Goal: Task Accomplishment & Management: Complete application form

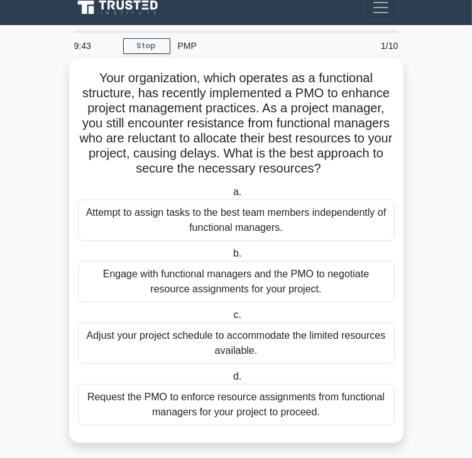
scroll to position [20, 0]
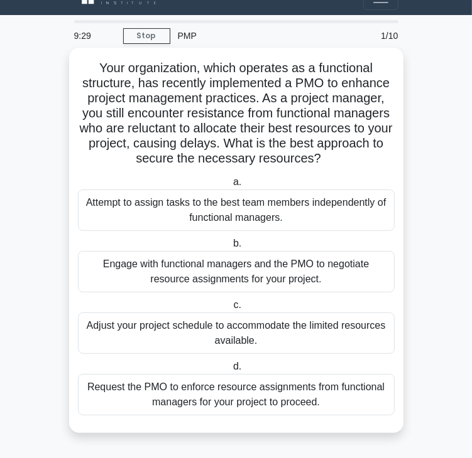
click at [328, 404] on div "Request the PMO to enforce resource assignments from functional managers for yo…" at bounding box center [236, 394] width 316 height 41
click at [230, 371] on input "d. Request the PMO to enforce resource assignments from functional managers for…" at bounding box center [230, 367] width 0 height 8
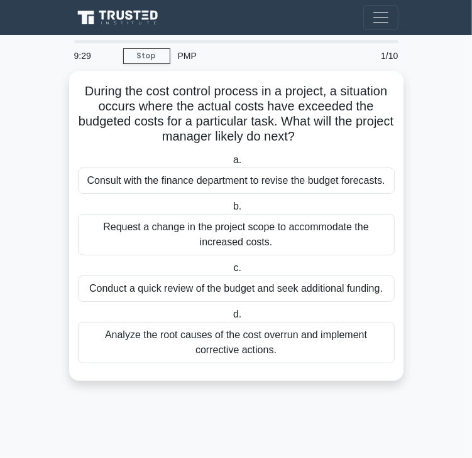
scroll to position [0, 0]
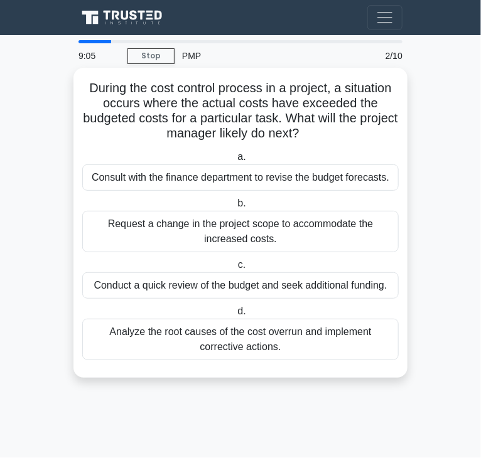
click at [317, 342] on div "Analyze the root causes of the cost overrun and implement corrective actions." at bounding box center [240, 339] width 316 height 41
click at [235, 316] on input "d. Analyze the root causes of the cost overrun and implement corrective actions." at bounding box center [235, 312] width 0 height 8
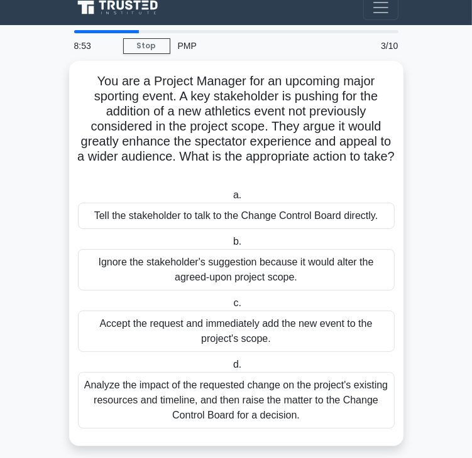
scroll to position [20, 0]
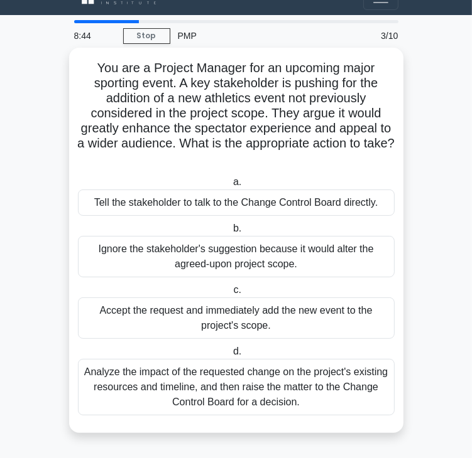
click at [266, 401] on div "Analyze the impact of the requested change on the project's existing resources …" at bounding box center [236, 387] width 316 height 57
click at [230, 356] on input "d. Analyze the impact of the requested change on the project's existing resourc…" at bounding box center [230, 352] width 0 height 8
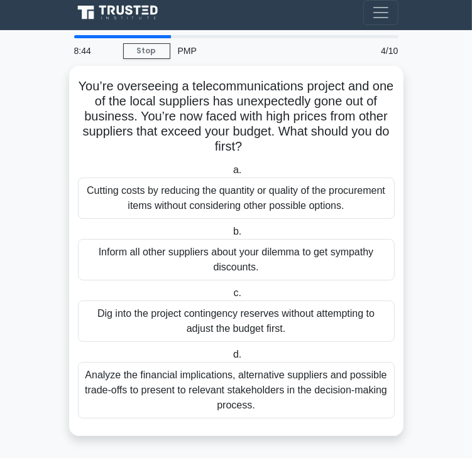
scroll to position [0, 0]
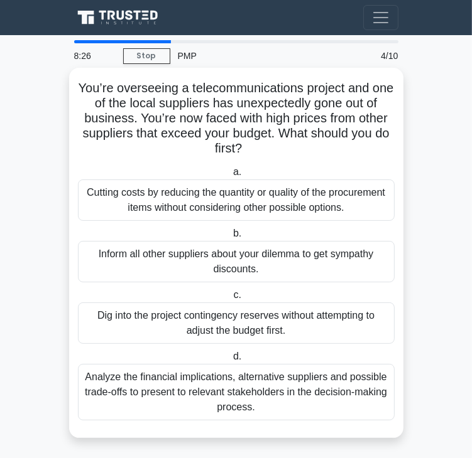
click at [286, 409] on div "Analyze the financial implications, alternative suppliers and possible trade-of…" at bounding box center [236, 392] width 316 height 57
click at [230, 361] on input "d. Analyze the financial implications, alternative suppliers and possible trade…" at bounding box center [230, 357] width 0 height 8
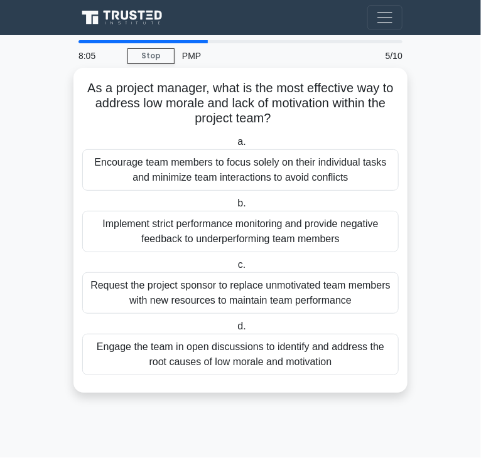
click at [353, 364] on div "Engage the team in open discussions to identify and address the root causes of …" at bounding box center [240, 354] width 316 height 41
click at [235, 331] on input "d. Engage the team in open discussions to identify and address the root causes …" at bounding box center [235, 327] width 0 height 8
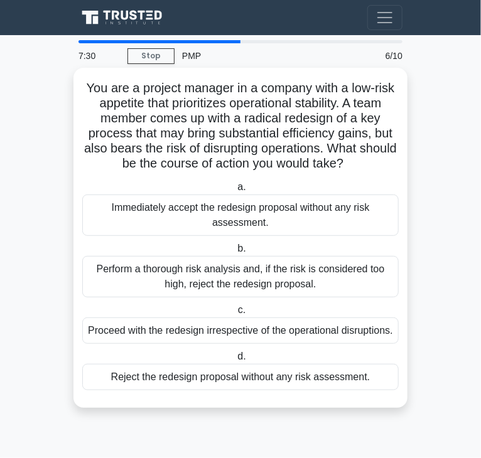
click at [269, 291] on div "Perform a thorough risk analysis and, if the risk is considered too high, rejec…" at bounding box center [240, 276] width 316 height 41
click at [235, 253] on input "b. Perform a thorough risk analysis and, if the risk is considered too high, re…" at bounding box center [235, 249] width 0 height 8
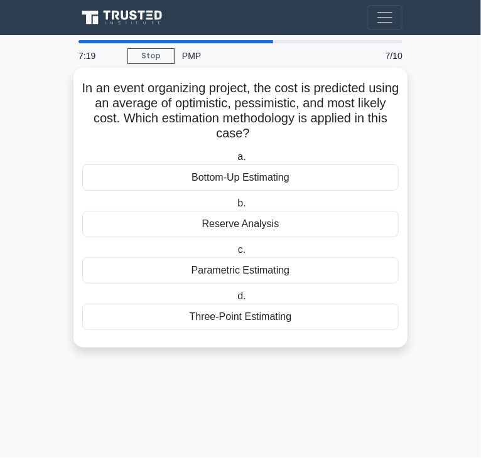
click at [345, 312] on div "Three-Point Estimating" at bounding box center [240, 317] width 316 height 26
click at [235, 301] on input "d. Three-Point Estimating" at bounding box center [235, 297] width 0 height 8
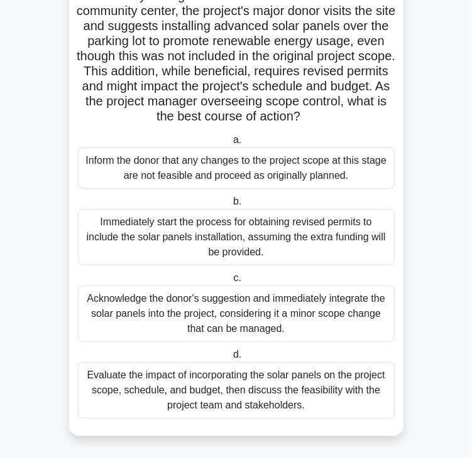
scroll to position [95, 0]
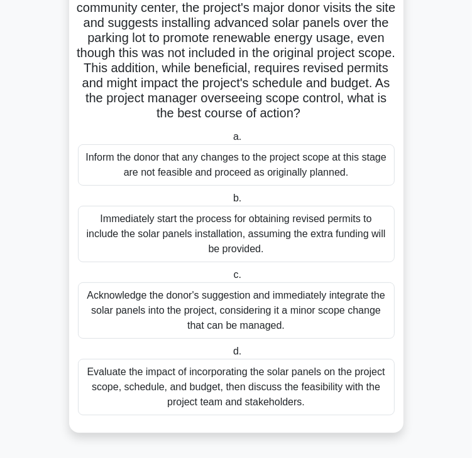
click at [227, 398] on div "Evaluate the impact of incorporating the solar panels on the project scope, sch…" at bounding box center [236, 387] width 316 height 57
click at [230, 356] on input "d. Evaluate the impact of incorporating the solar panels on the project scope, …" at bounding box center [230, 352] width 0 height 8
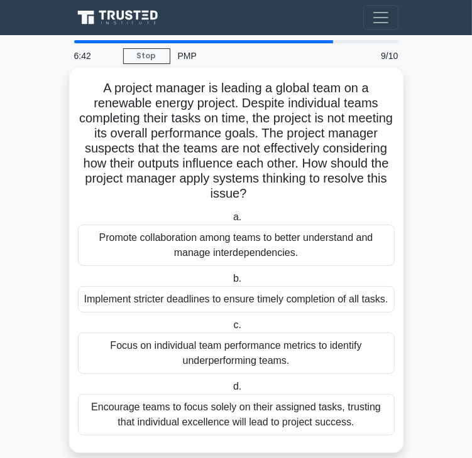
scroll to position [20, 0]
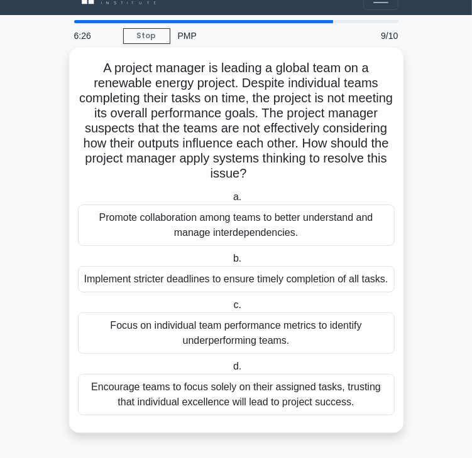
click at [324, 234] on div "Promote collaboration among teams to better understand and manage interdependen…" at bounding box center [236, 225] width 316 height 41
click at [230, 202] on input "a. Promote collaboration among teams to better understand and manage interdepen…" at bounding box center [230, 197] width 0 height 8
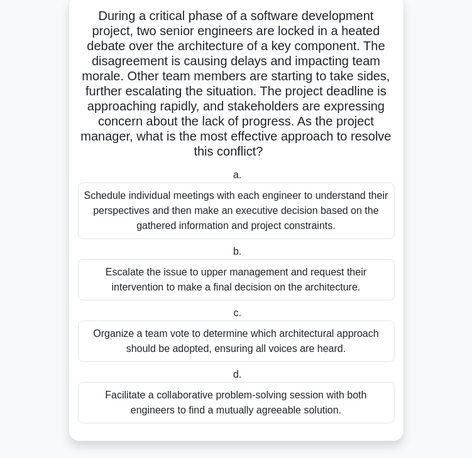
scroll to position [80, 0]
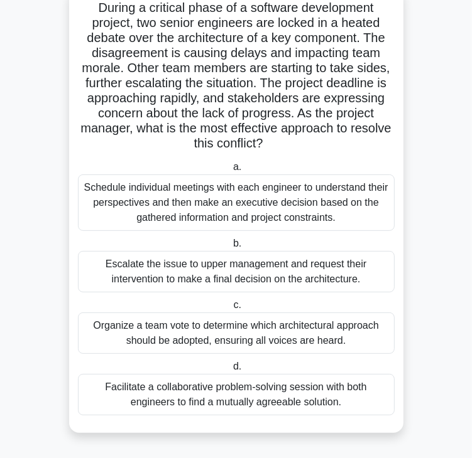
click at [364, 407] on div "Facilitate a collaborative problem-solving session with both engineers to find …" at bounding box center [236, 394] width 316 height 41
click at [230, 371] on input "d. Facilitate a collaborative problem-solving session with both engineers to fi…" at bounding box center [230, 367] width 0 height 8
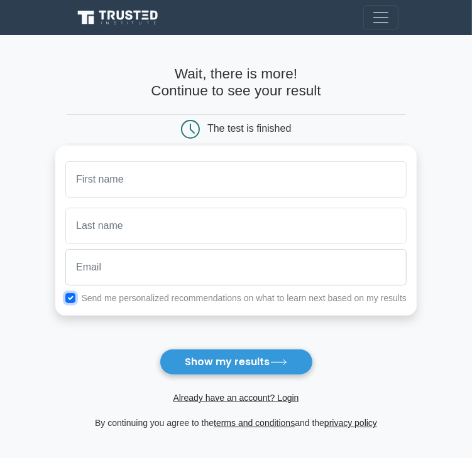
click at [75, 296] on input "checkbox" at bounding box center [70, 298] width 10 height 10
checkbox input "false"
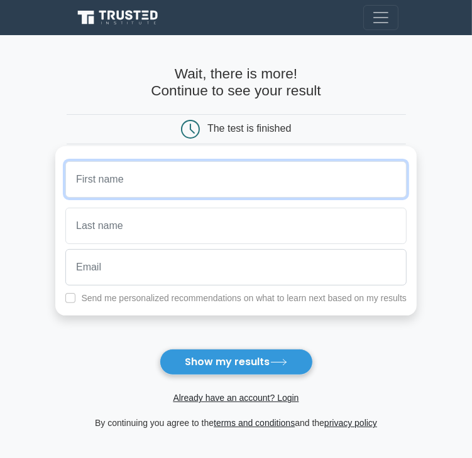
click at [106, 193] on input "text" at bounding box center [235, 179] width 341 height 36
type input "a"
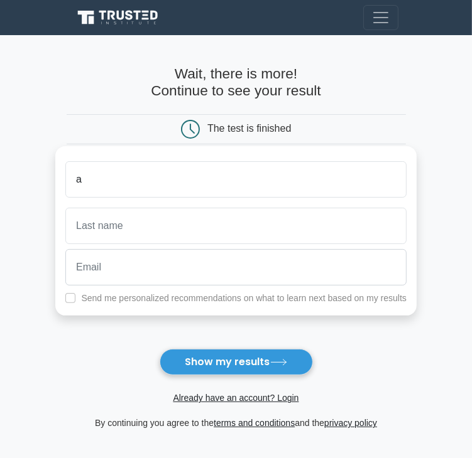
click at [109, 199] on div "a" at bounding box center [236, 179] width 356 height 46
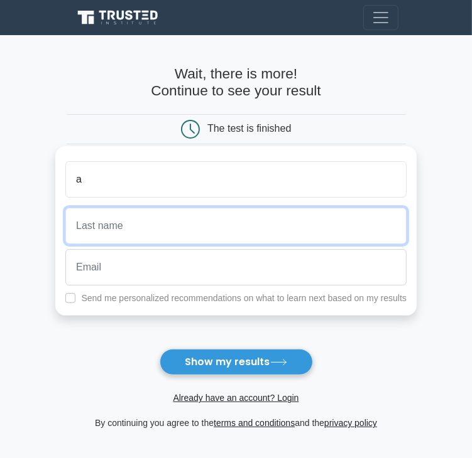
click at [113, 223] on input "text" at bounding box center [235, 226] width 341 height 36
type input "ab"
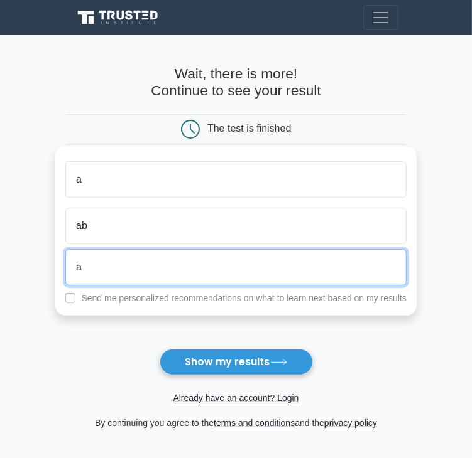
type input "ab"
type input "alejandra.malave@nfq.es"
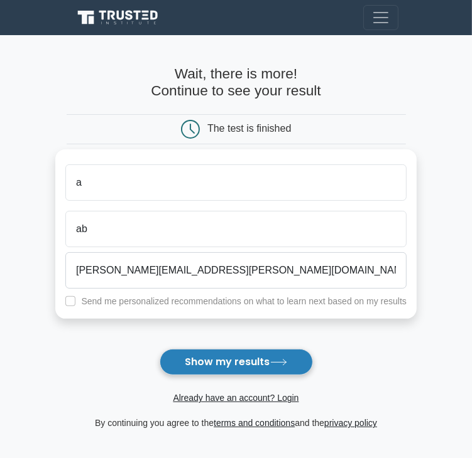
click at [251, 365] on button "Show my results" at bounding box center [235, 362] width 153 height 26
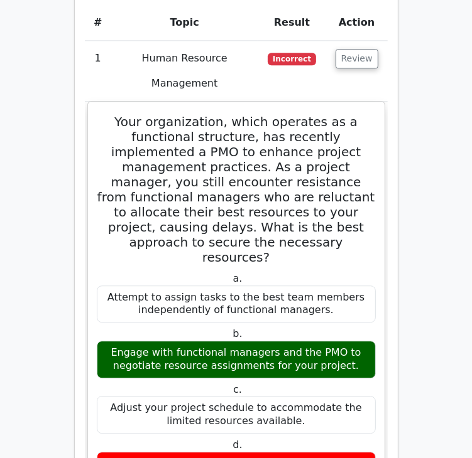
scroll to position [1542, 0]
